Goal: Task Accomplishment & Management: Complete application form

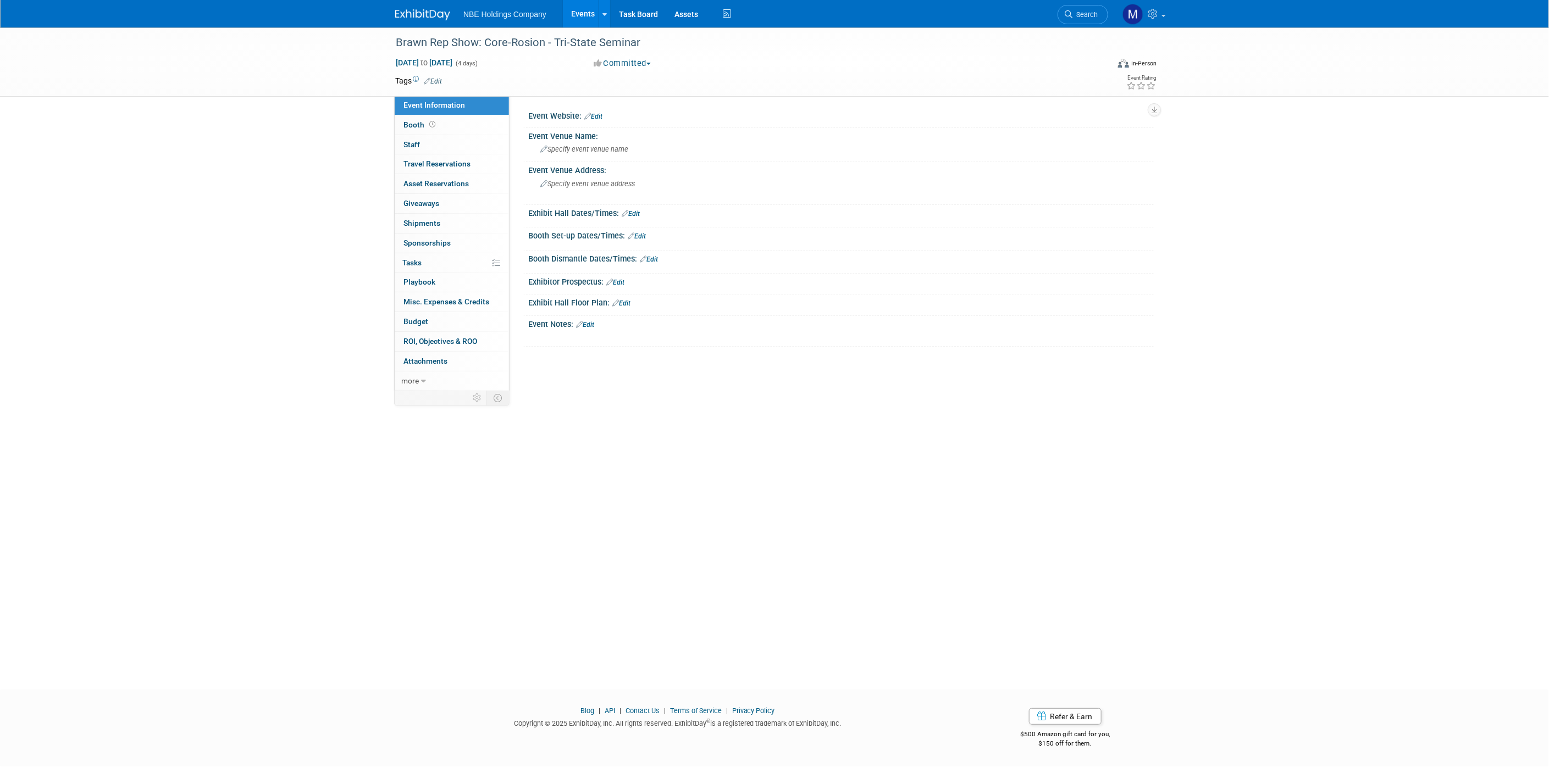
click at [580, 20] on link "Events" at bounding box center [583, 14] width 40 height 28
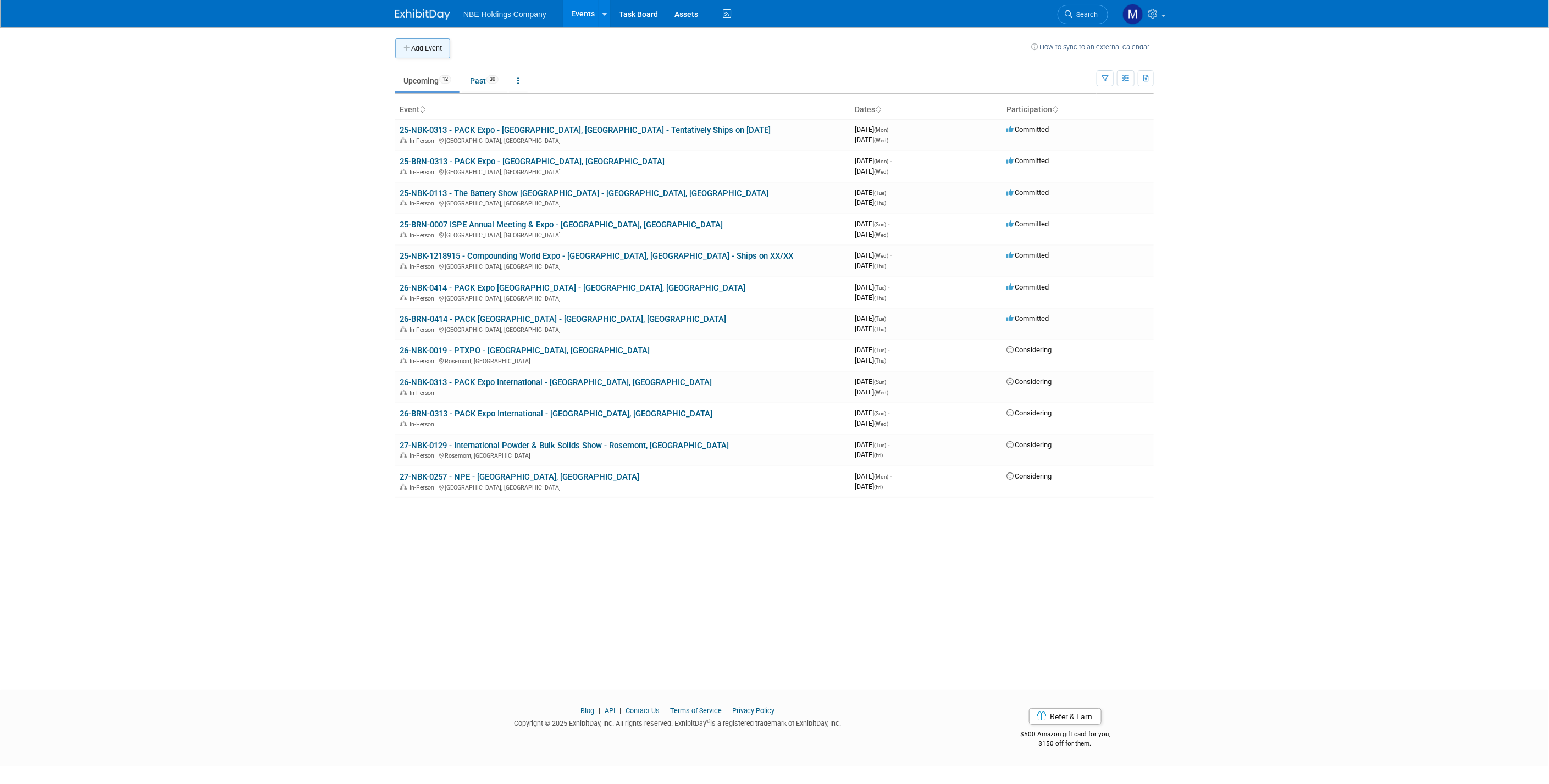
click at [408, 50] on icon "button" at bounding box center [408, 48] width 8 height 7
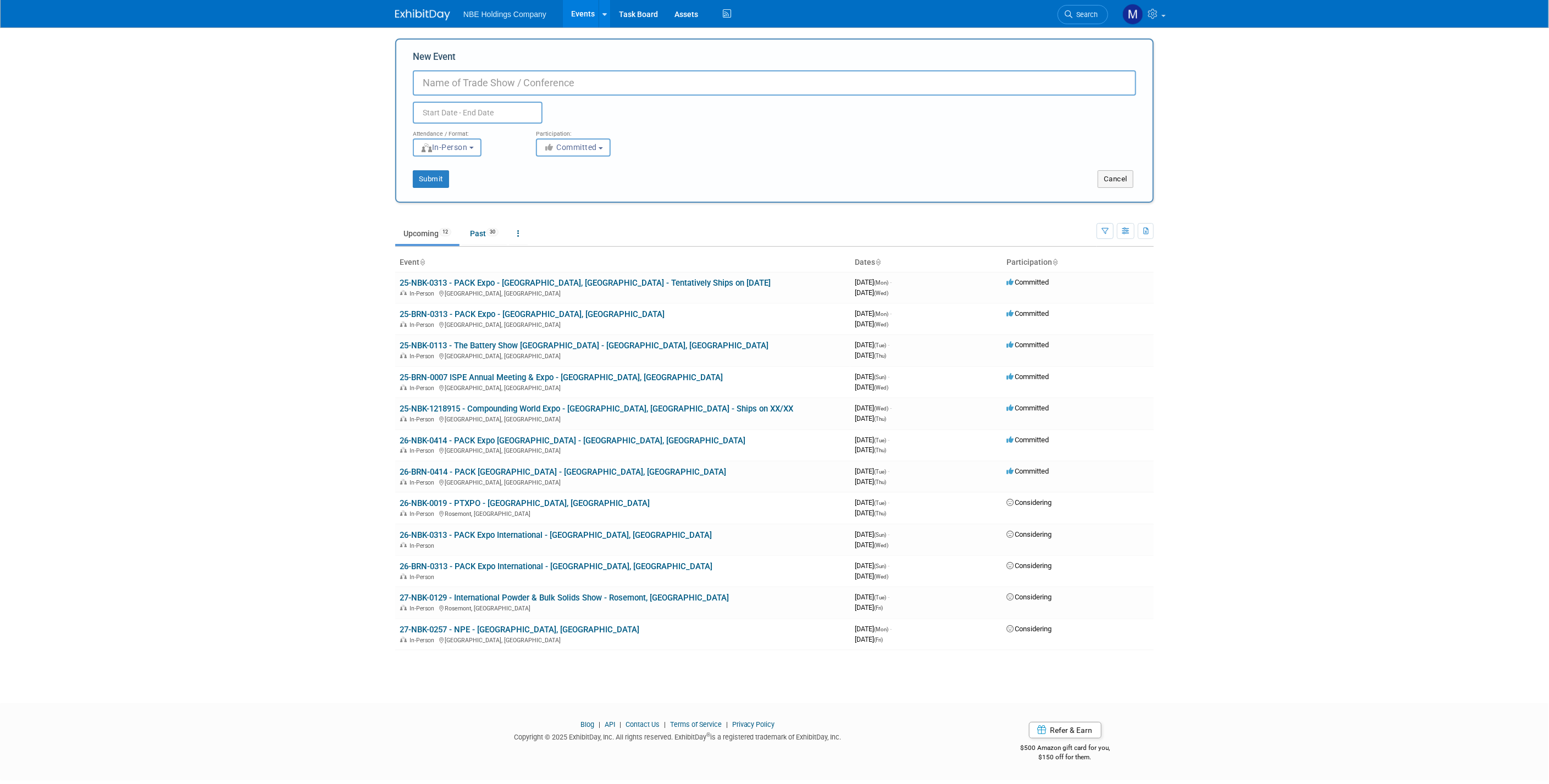
paste input "26-NBK-0113 - The Battery Show [GEOGRAPHIC_DATA] - [[GEOGRAPHIC_DATA], [GEOGRAP…"
type input "26-NBK-0113 - The Battery Show [GEOGRAPHIC_DATA] - [[GEOGRAPHIC_DATA], [GEOGRAP…"
click at [437, 178] on button "Submit" at bounding box center [431, 179] width 36 height 18
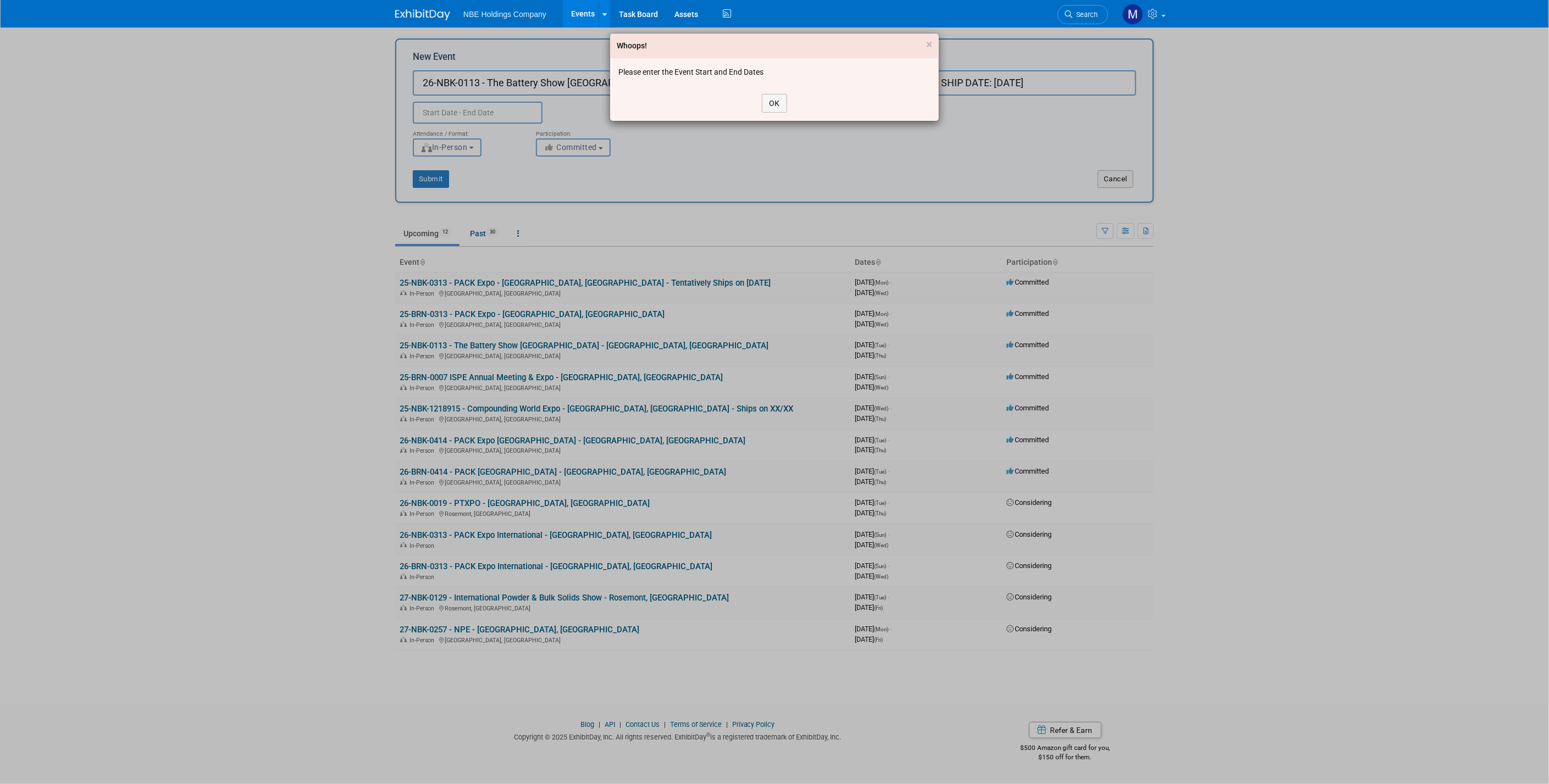
click at [788, 91] on div "OK" at bounding box center [774, 103] width 329 height 35
click at [776, 102] on button "OK" at bounding box center [774, 103] width 25 height 18
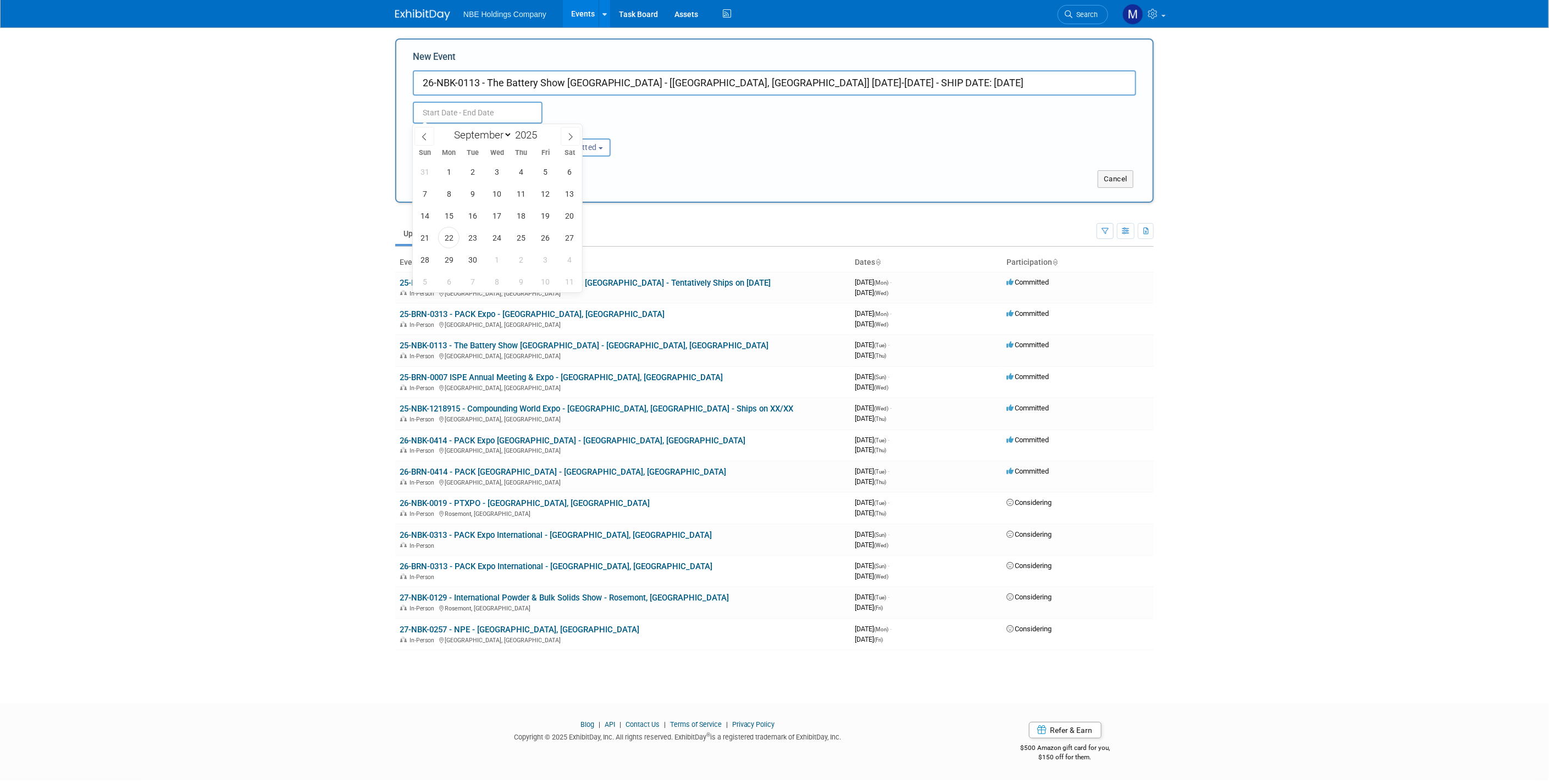
click at [497, 111] on input "text" at bounding box center [477, 112] width 130 height 22
click at [545, 136] on span at bounding box center [541, 138] width 8 height 7
click at [543, 132] on span at bounding box center [541, 132] width 8 height 7
type input "2026"
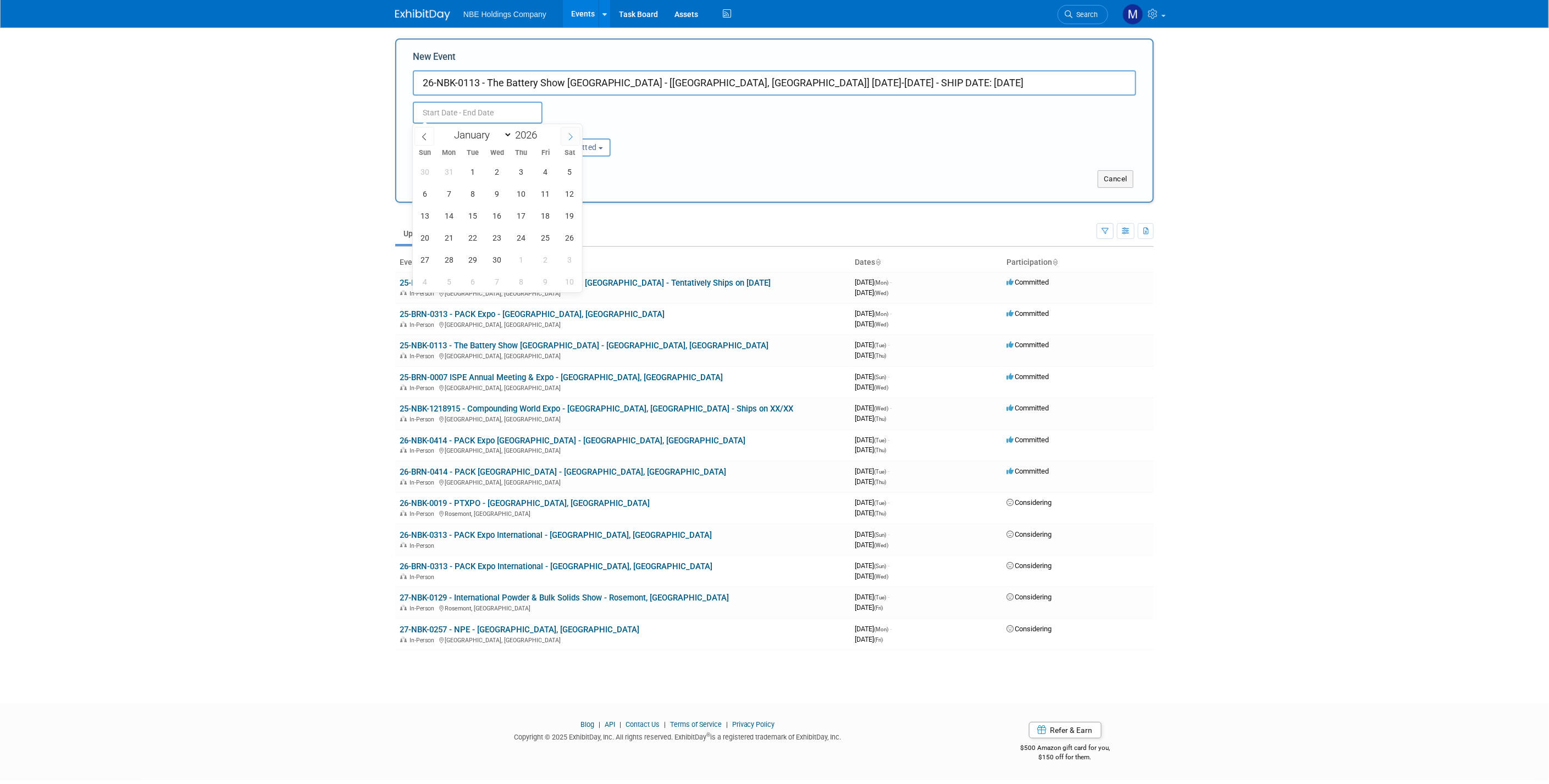
click at [572, 135] on icon at bounding box center [571, 137] width 8 height 8
select select "9"
click at [469, 217] on span "13" at bounding box center [473, 215] width 22 height 22
click at [528, 215] on span "15" at bounding box center [522, 215] width 22 height 22
type input "[DATE] to [DATE]"
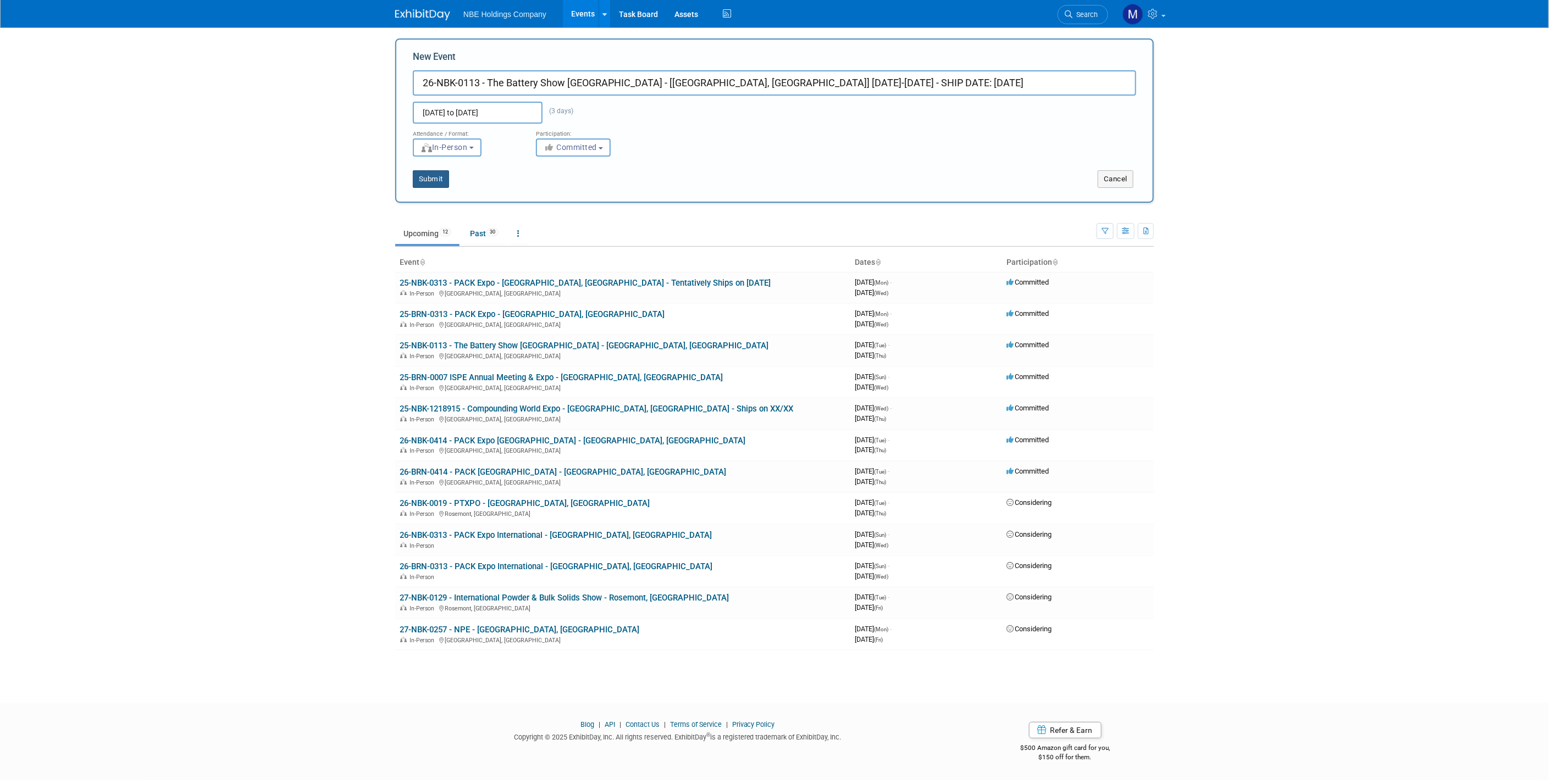
click at [438, 177] on button "Submit" at bounding box center [431, 179] width 36 height 18
